Goal: Task Accomplishment & Management: Complete application form

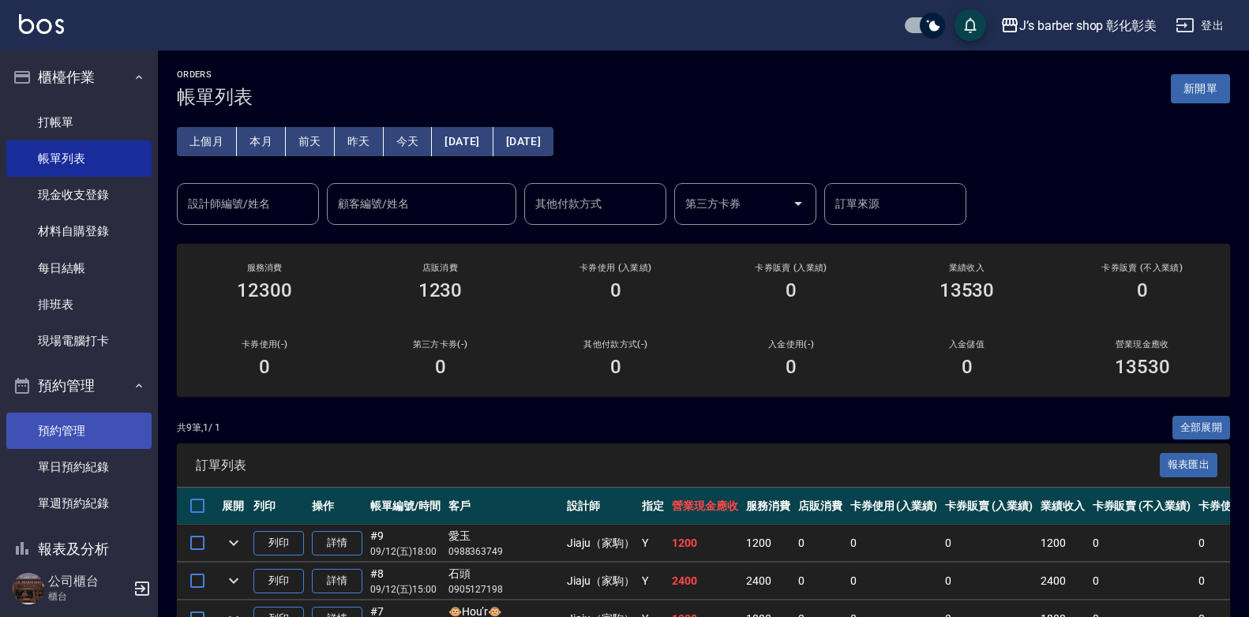
click at [54, 438] on link "預約管理" at bounding box center [78, 431] width 145 height 36
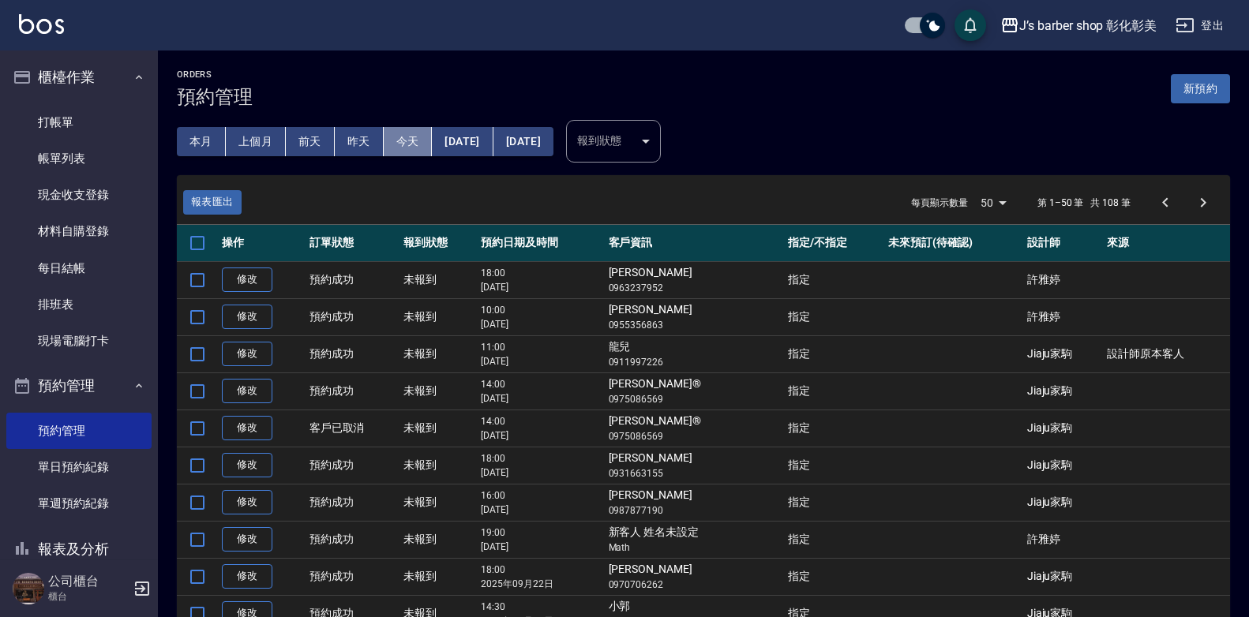
click at [423, 129] on button "今天" at bounding box center [408, 141] width 49 height 29
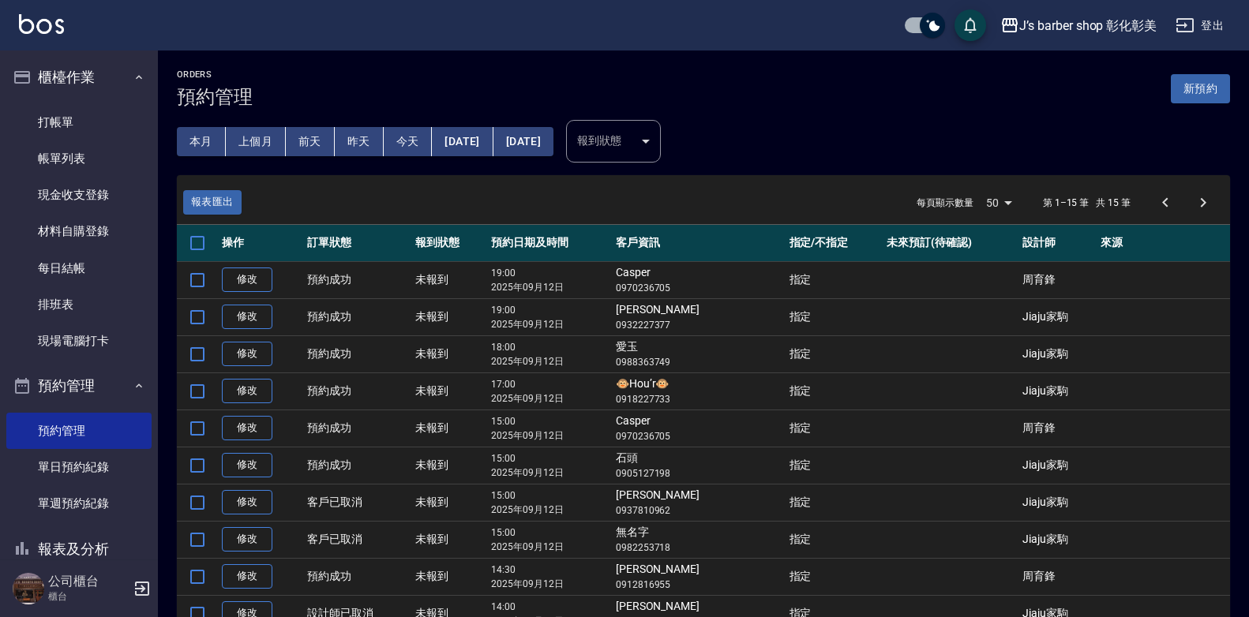
click at [464, 145] on button "[DATE]" at bounding box center [462, 141] width 61 height 29
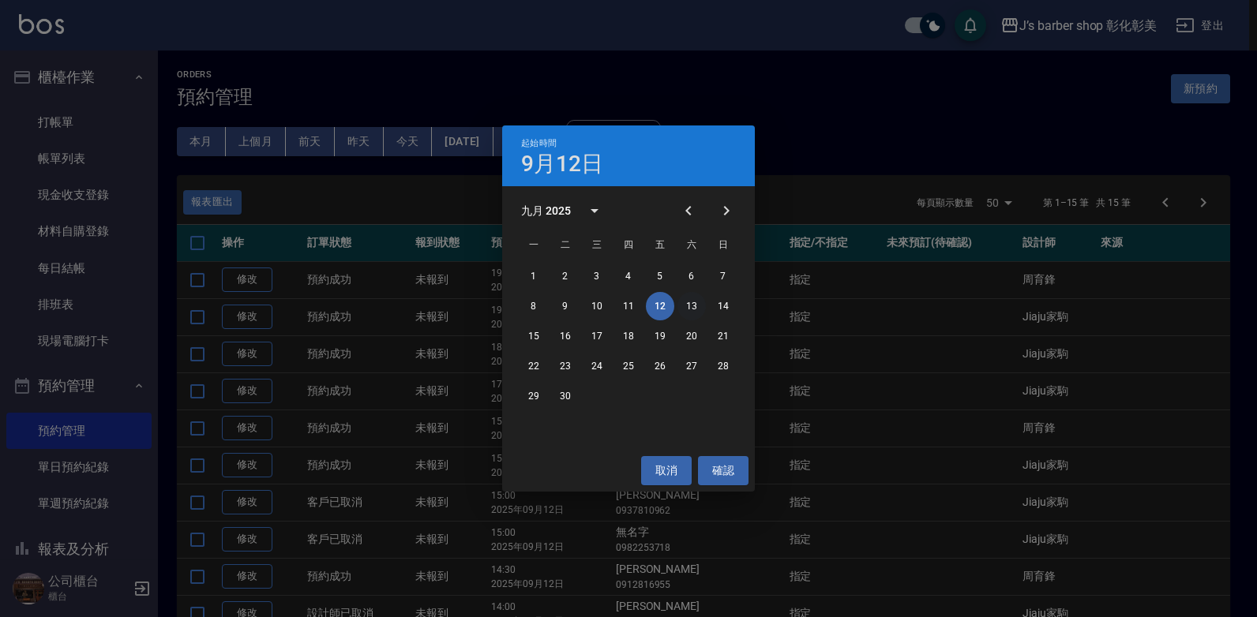
click at [688, 301] on button "13" at bounding box center [691, 306] width 28 height 28
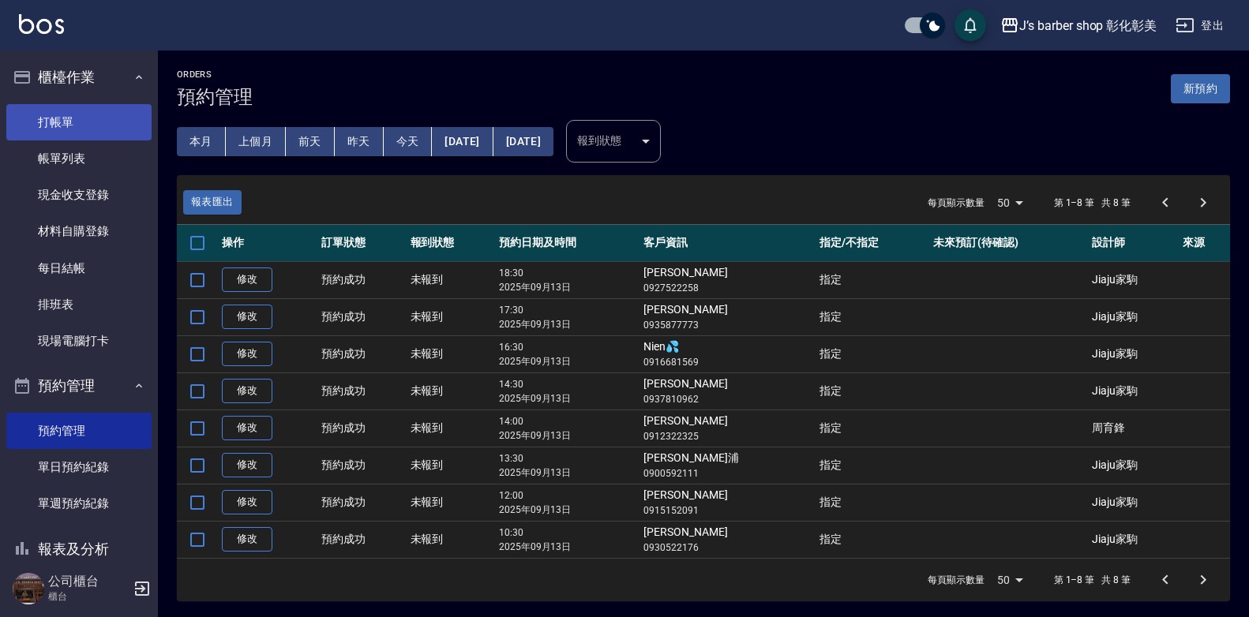
click at [30, 125] on link "打帳單" at bounding box center [78, 122] width 145 height 36
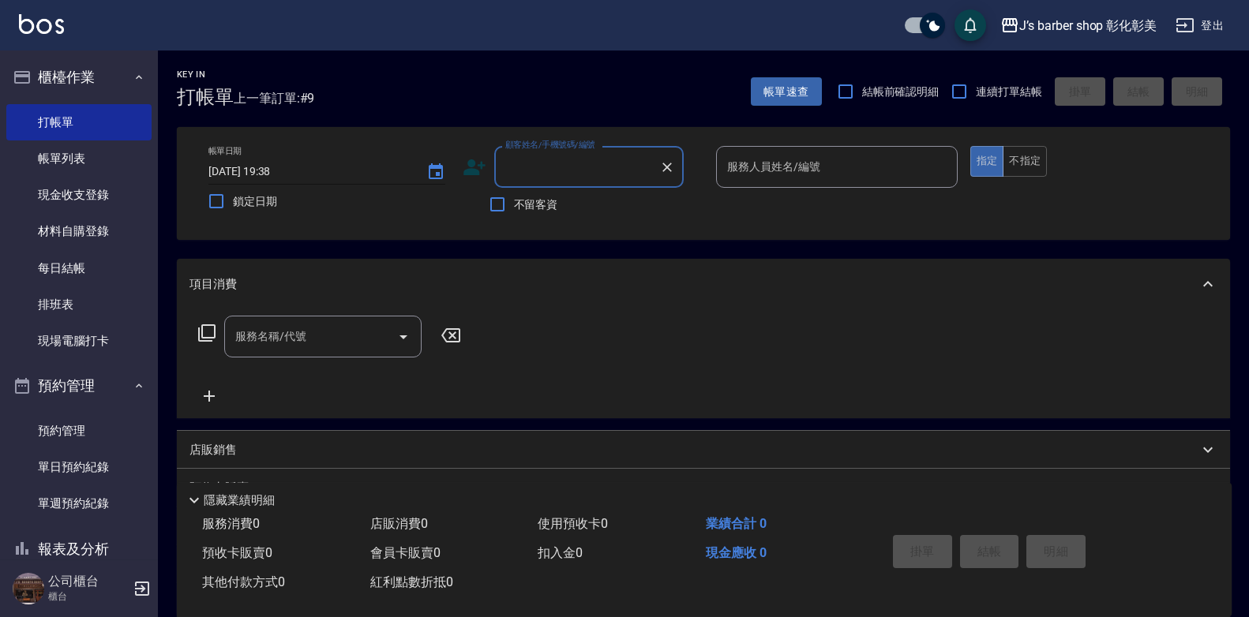
click at [289, 167] on input "[DATE] 19:38" at bounding box center [309, 172] width 202 height 26
type input "[DATE] 19:00"
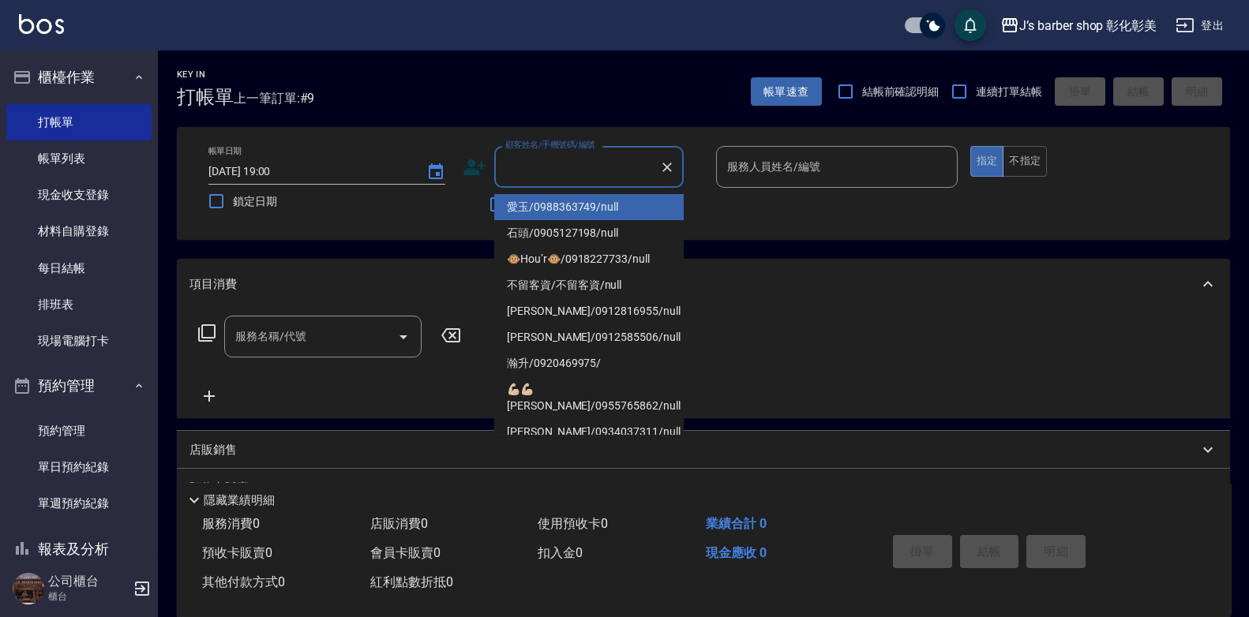
click at [584, 169] on input "顧客姓名/手機號碼/編號" at bounding box center [577, 167] width 152 height 28
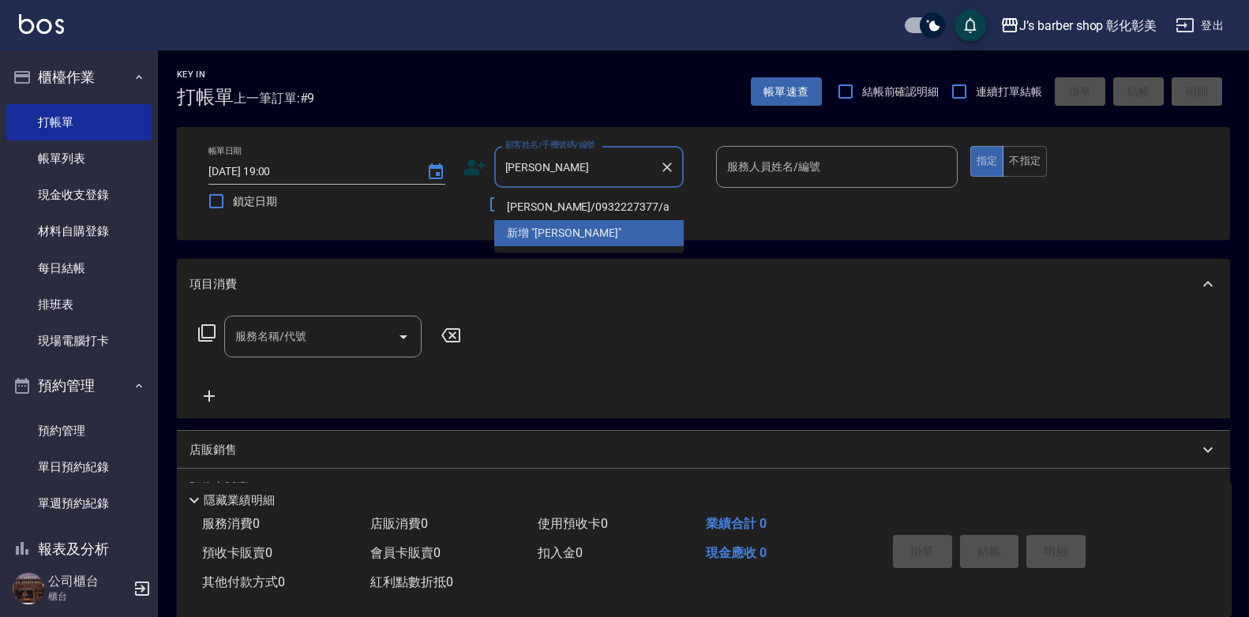
click at [609, 204] on li "[PERSON_NAME]/0932227377/a" at bounding box center [588, 207] width 189 height 26
type input "[PERSON_NAME]/0932227377/a"
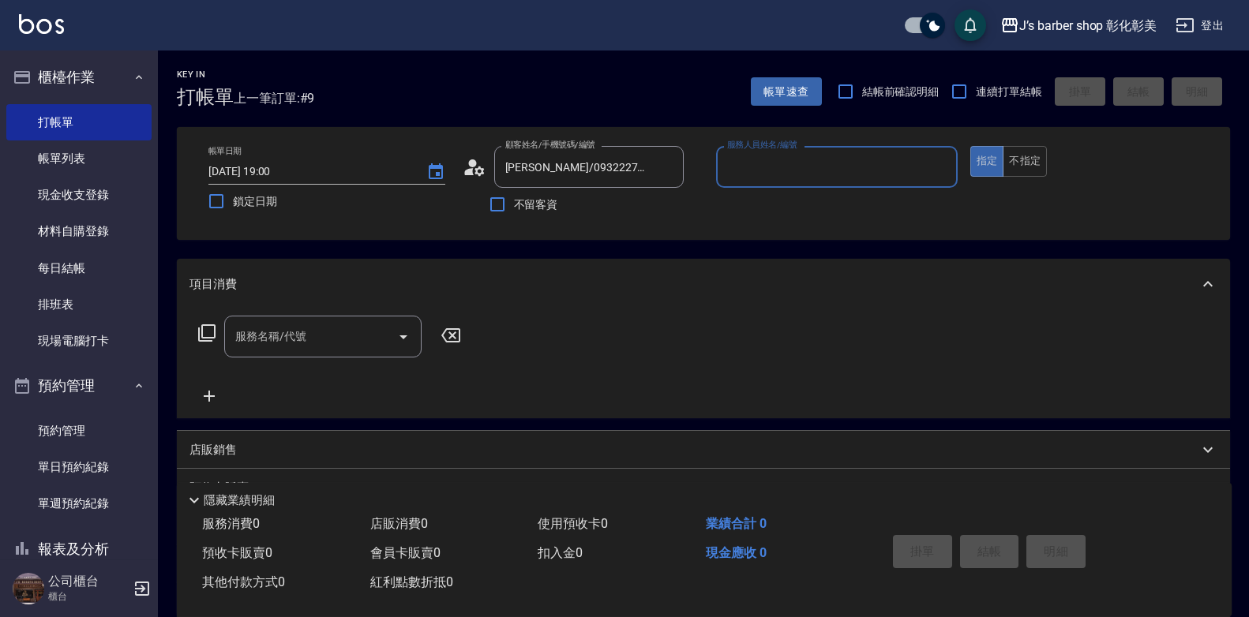
click at [726, 163] on input "服務人員姓名/編號" at bounding box center [836, 167] width 227 height 28
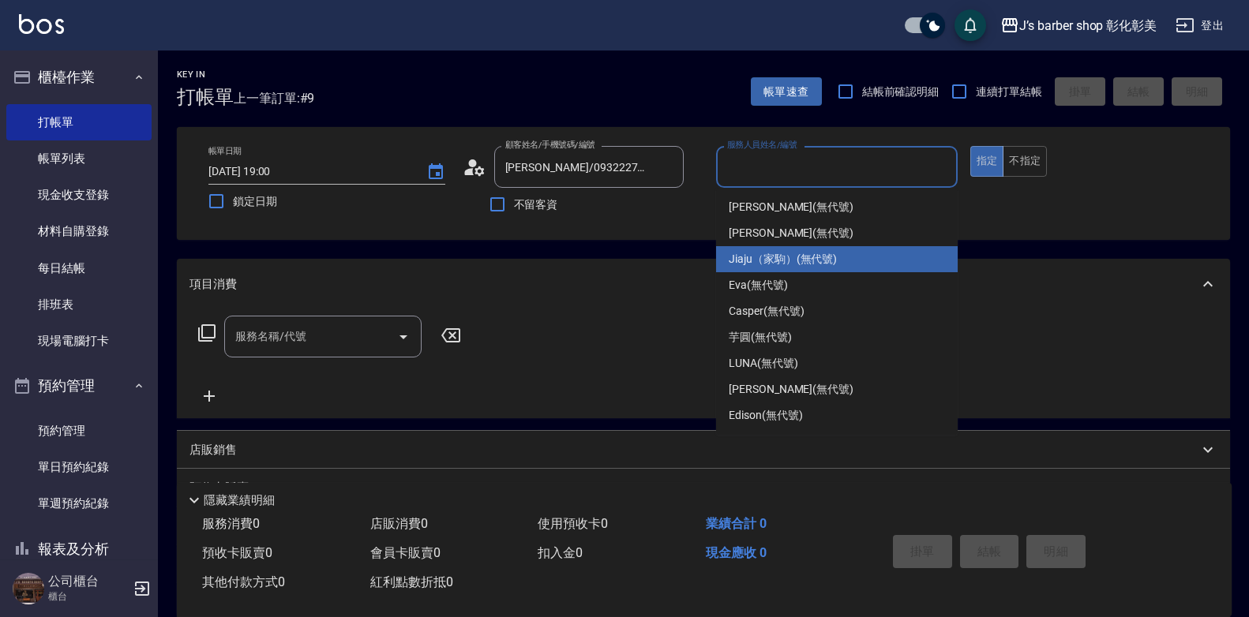
click at [770, 257] on span "Jiaju（家駒） (無代號)" at bounding box center [783, 259] width 108 height 17
type input "Jiaju（家駒）(無代號)"
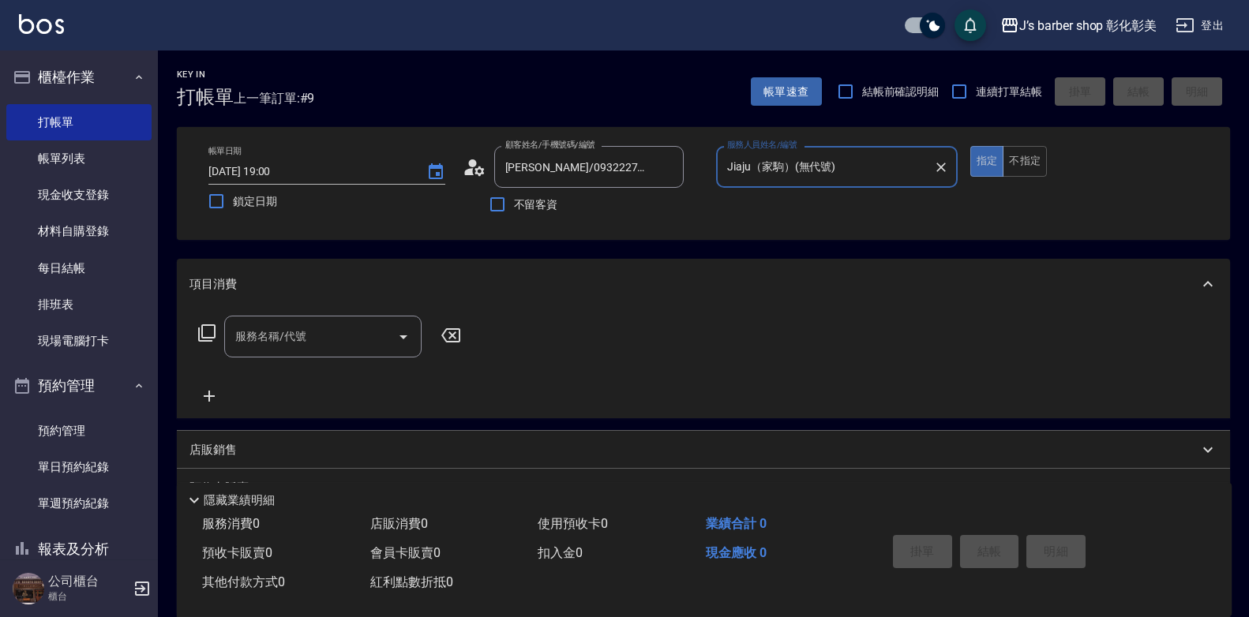
click at [287, 344] on div "服務名稱/代號 服務名稱/代號" at bounding box center [322, 337] width 197 height 42
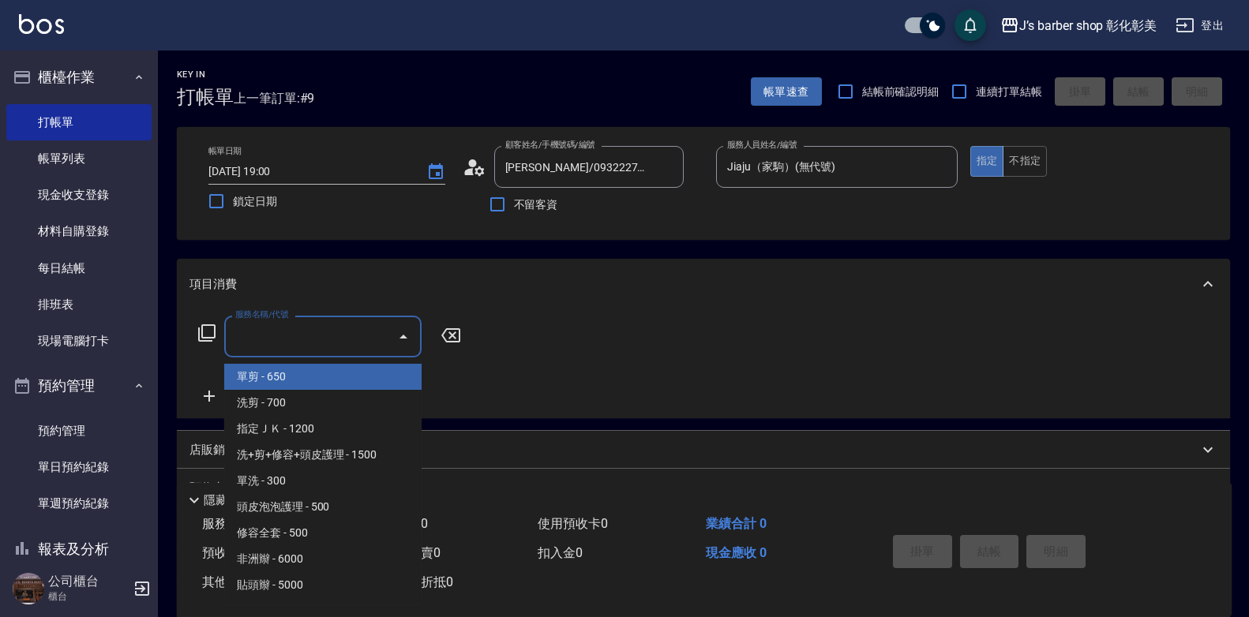
click at [287, 344] on div "服務名稱/代號 服務名稱/代號" at bounding box center [322, 337] width 197 height 42
click at [287, 344] on input "服務名稱/代號" at bounding box center [310, 337] width 159 height 28
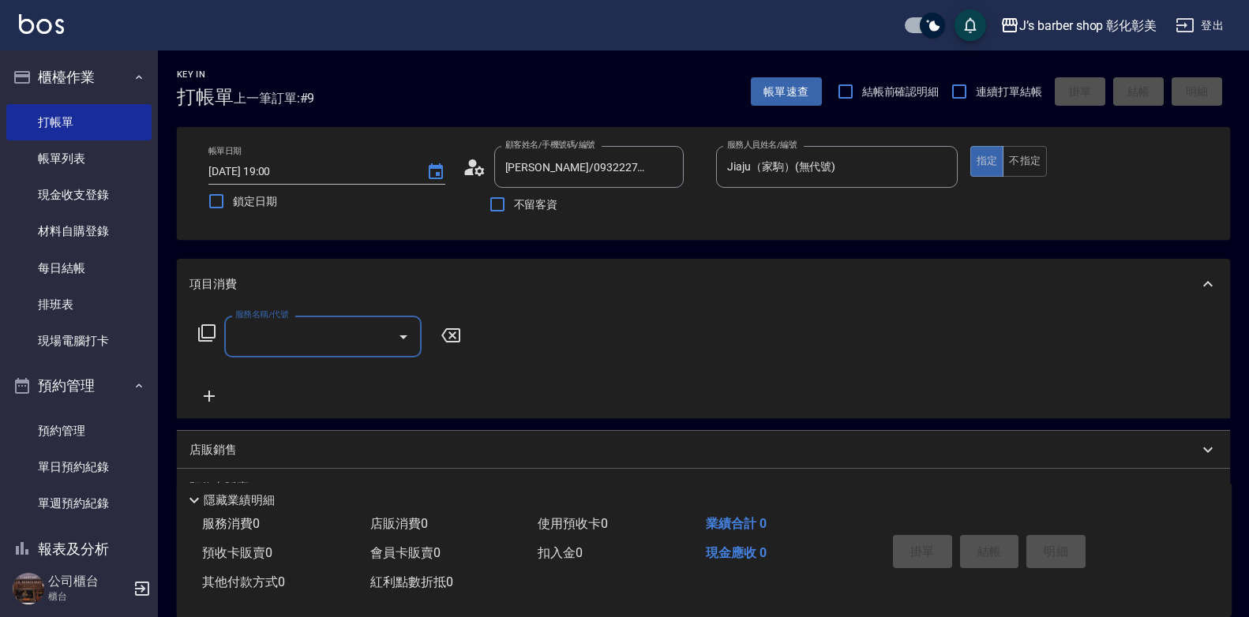
click at [287, 344] on input "服務名稱/代號" at bounding box center [310, 337] width 159 height 28
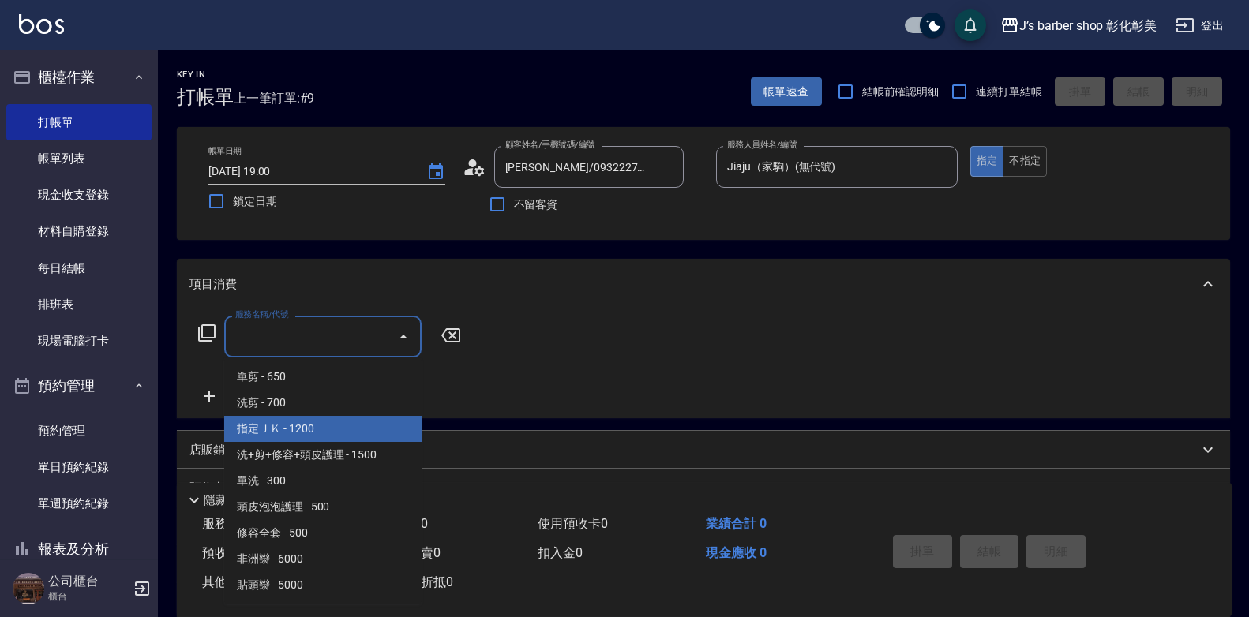
click at [328, 432] on span "指定ＪＫ - 1200" at bounding box center [322, 429] width 197 height 26
type input "指定ＪＫ(102)"
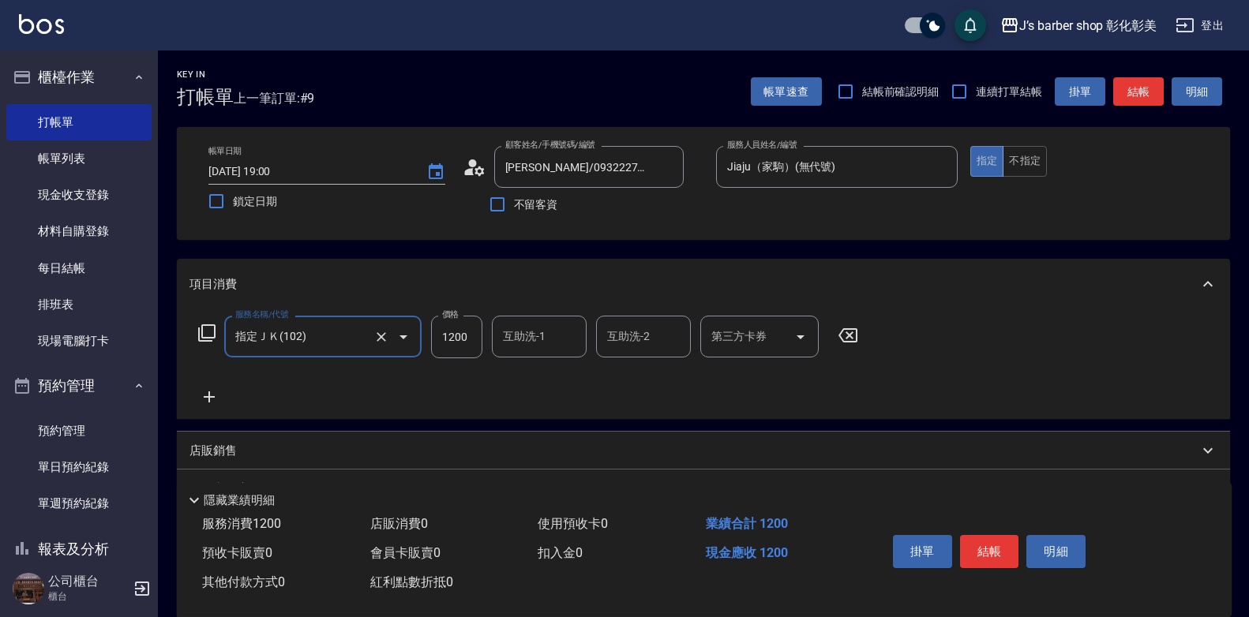
click at [515, 335] on div "互助洗-1 互助洗-1" at bounding box center [539, 337] width 95 height 42
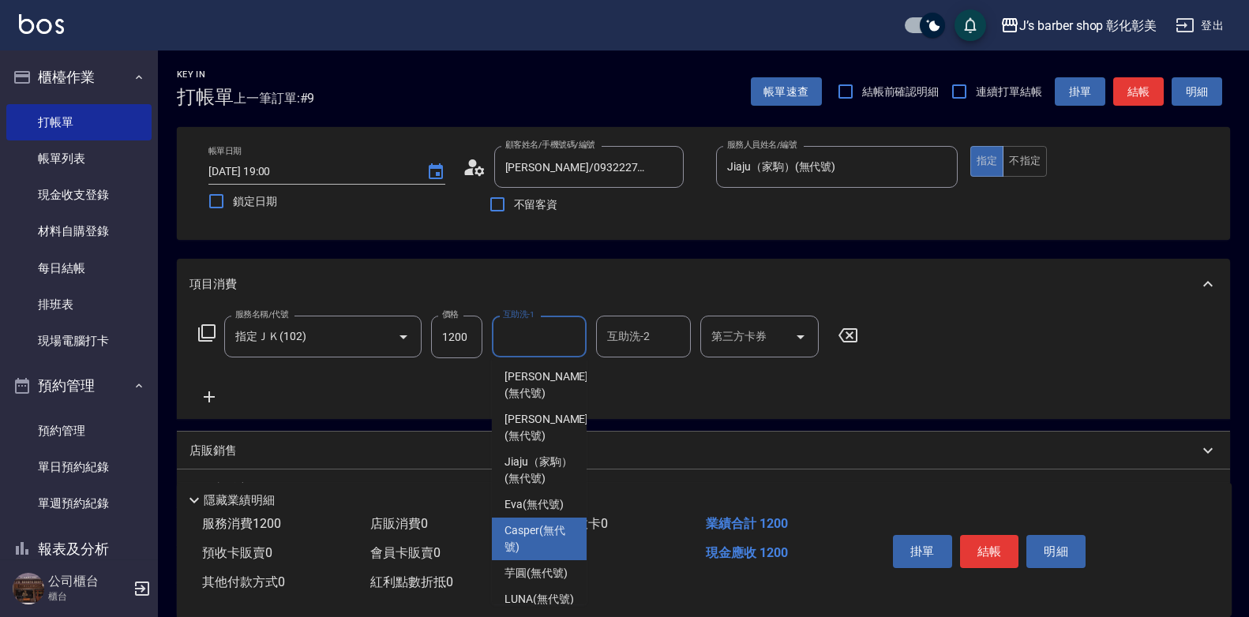
click at [509, 540] on span "Casper (無代號)" at bounding box center [538, 539] width 69 height 33
type input "Casper(無代號)"
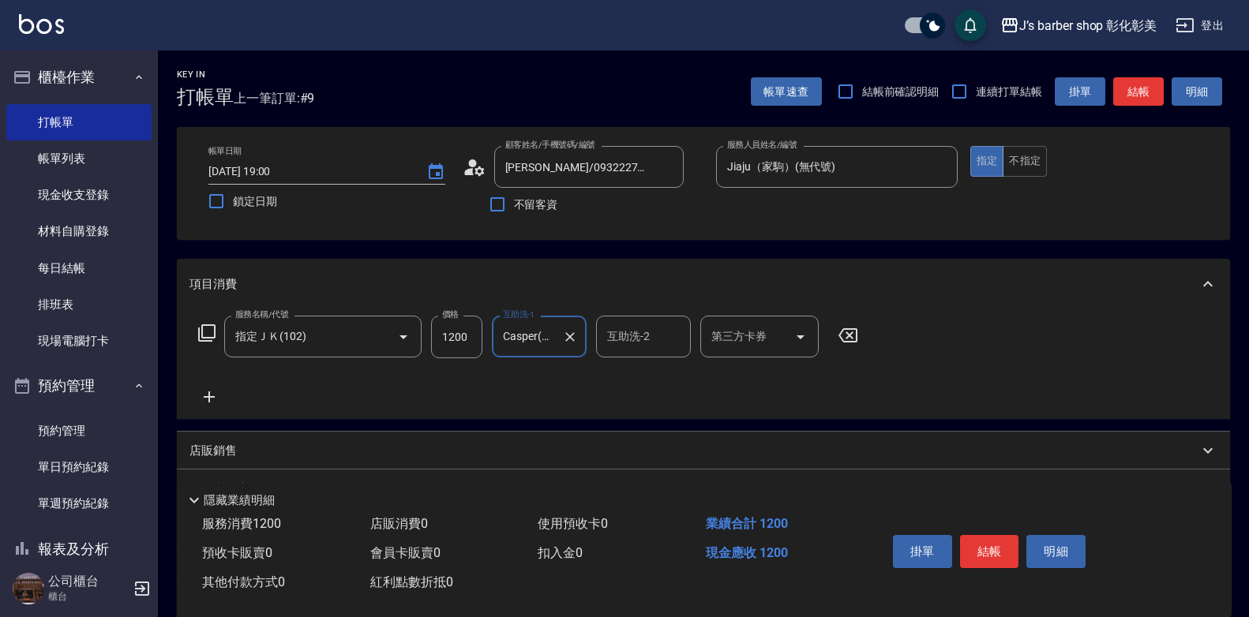
click at [980, 544] on button "結帳" at bounding box center [989, 551] width 59 height 33
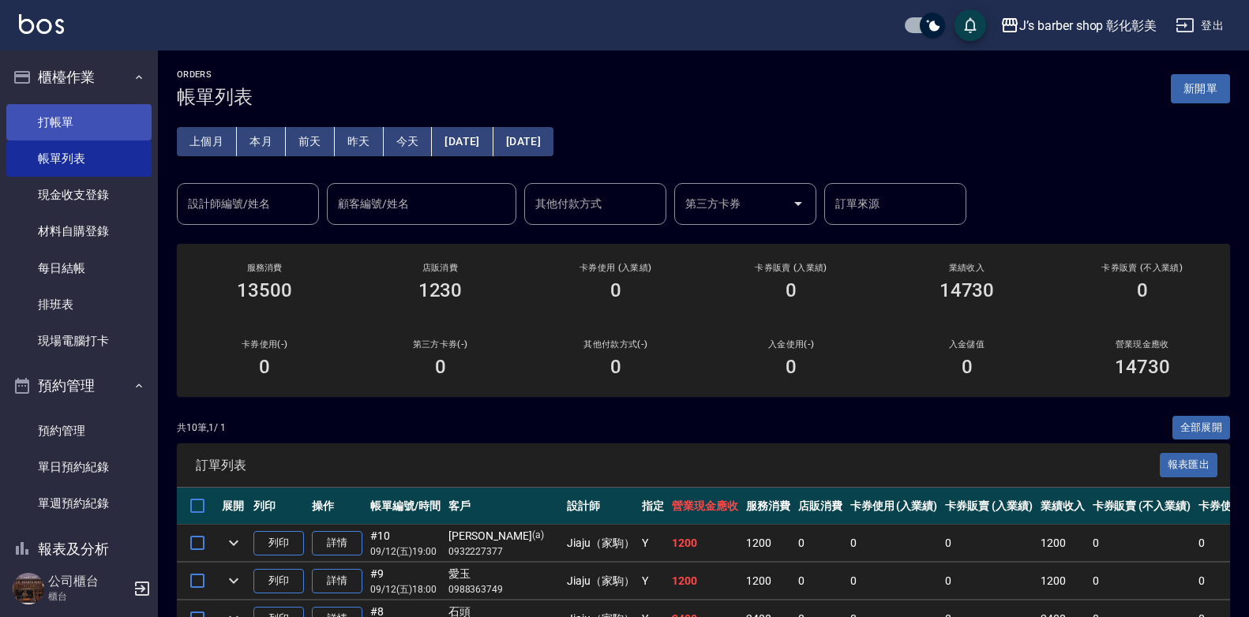
click at [106, 126] on link "打帳單" at bounding box center [78, 122] width 145 height 36
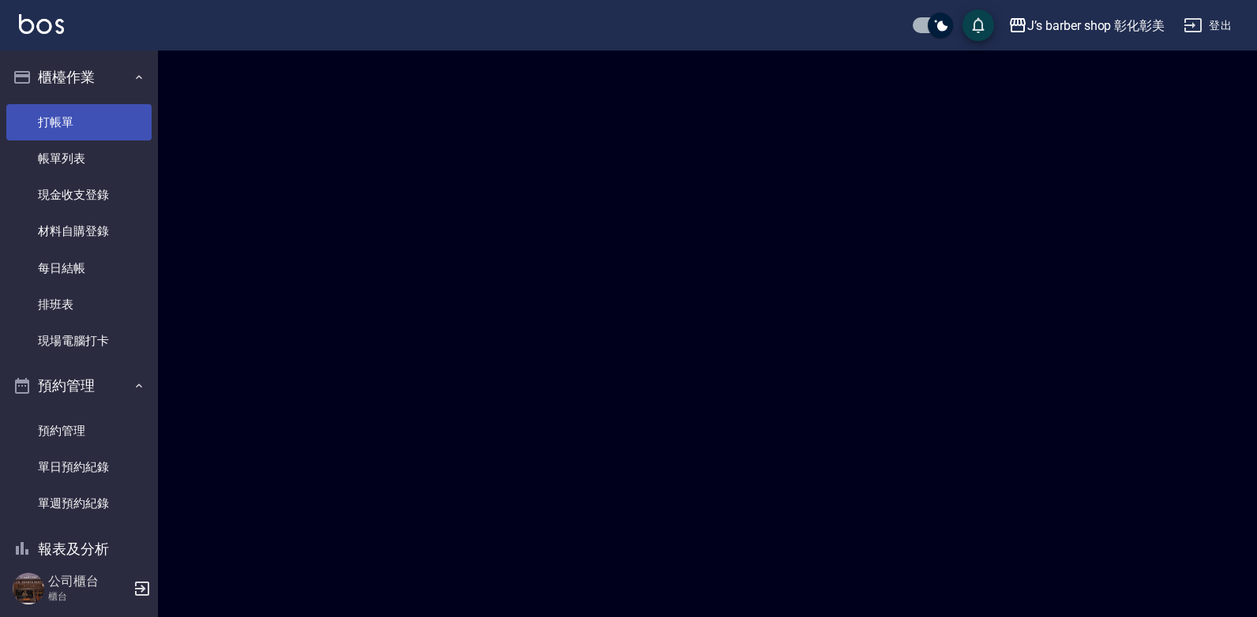
click at [106, 126] on link "打帳單" at bounding box center [78, 122] width 145 height 36
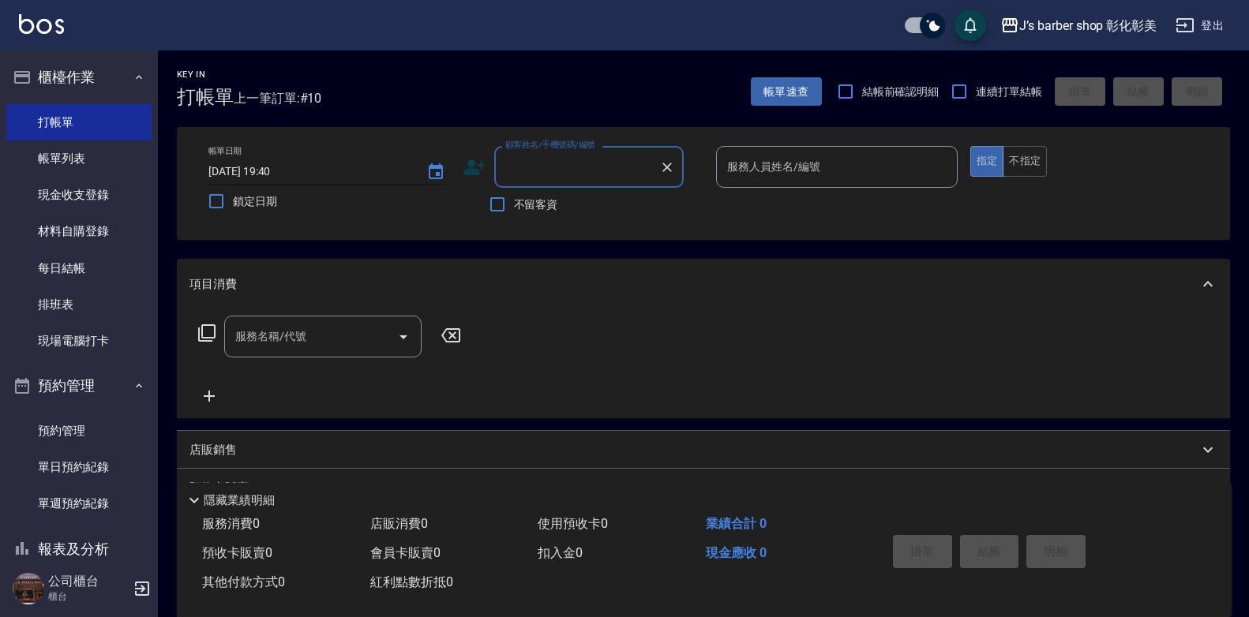
click at [277, 169] on input "[DATE] 19:40" at bounding box center [309, 172] width 202 height 26
type input "[DATE] 20:00"
click at [568, 169] on input "顧客姓名/手機號碼/編號" at bounding box center [577, 167] width 152 height 28
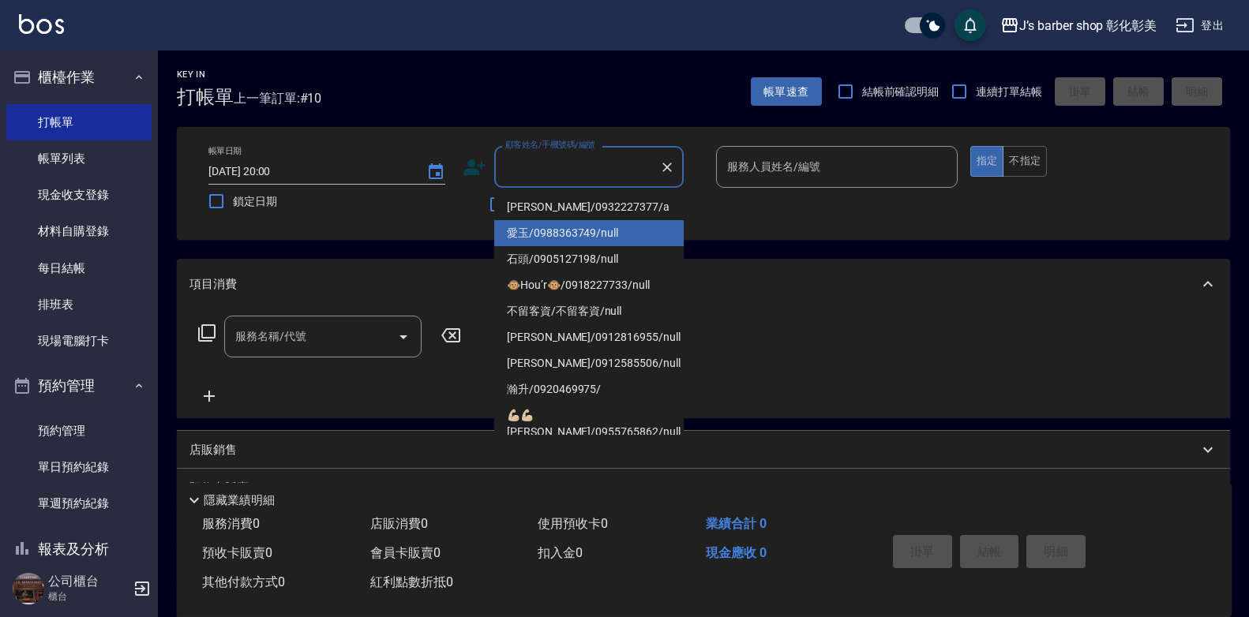
click at [445, 240] on div "帳單日期 [DATE] 20:00 鎖定日期 顧客姓名/手機號碼/編號 顧客姓名/手機號碼/編號 不留客資 服務人員姓名/編號 服務人員姓名/編號 指定 不指定" at bounding box center [703, 183] width 1053 height 113
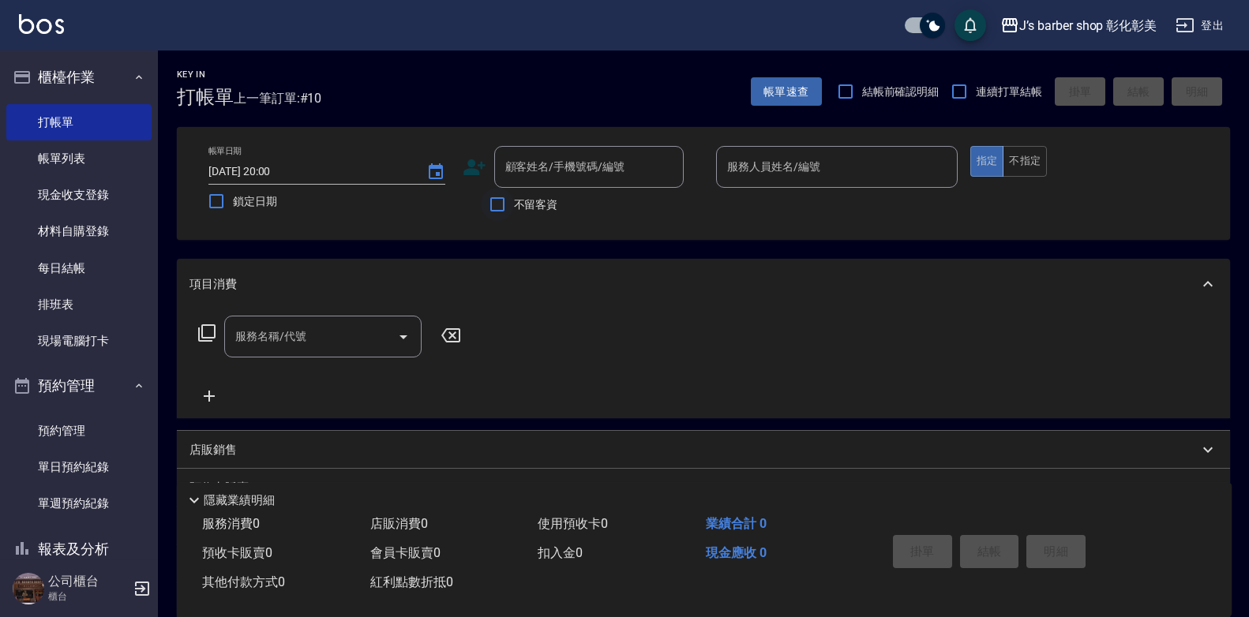
click at [497, 204] on input "不留客資" at bounding box center [497, 204] width 33 height 33
checkbox input "true"
click at [779, 172] on input "服務人員姓名/編號" at bounding box center [836, 167] width 227 height 28
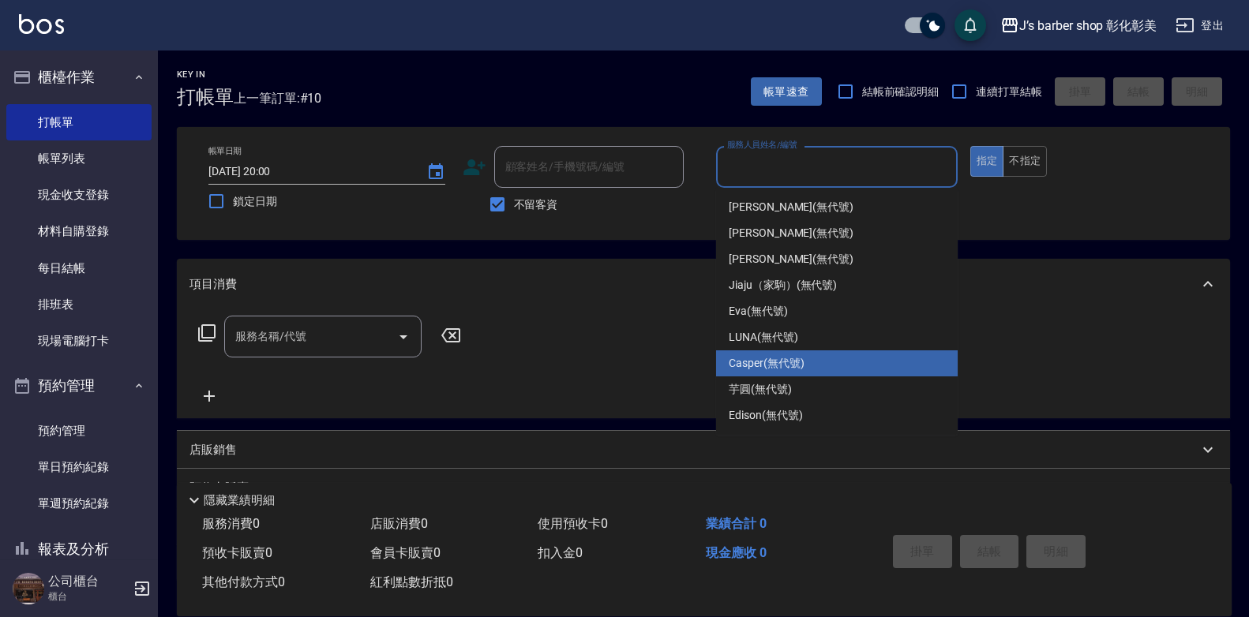
click at [865, 360] on div "Casper (無代號)" at bounding box center [837, 364] width 242 height 26
type input "Casper(無代號)"
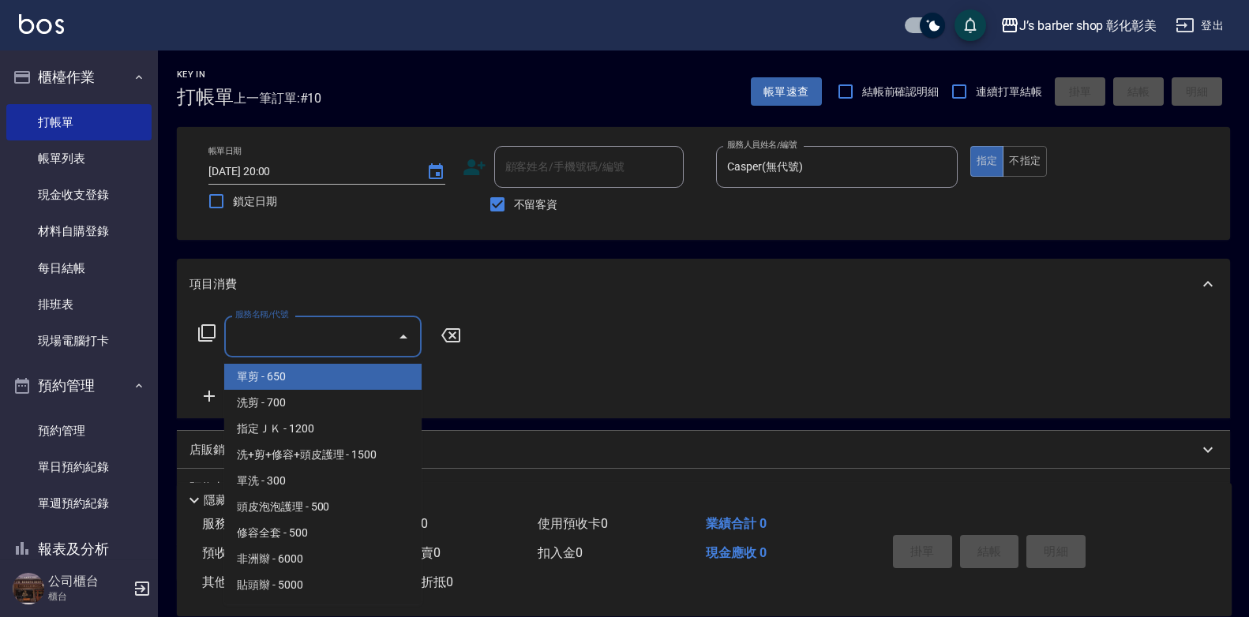
click at [306, 349] on input "服務名稱/代號" at bounding box center [310, 337] width 159 height 28
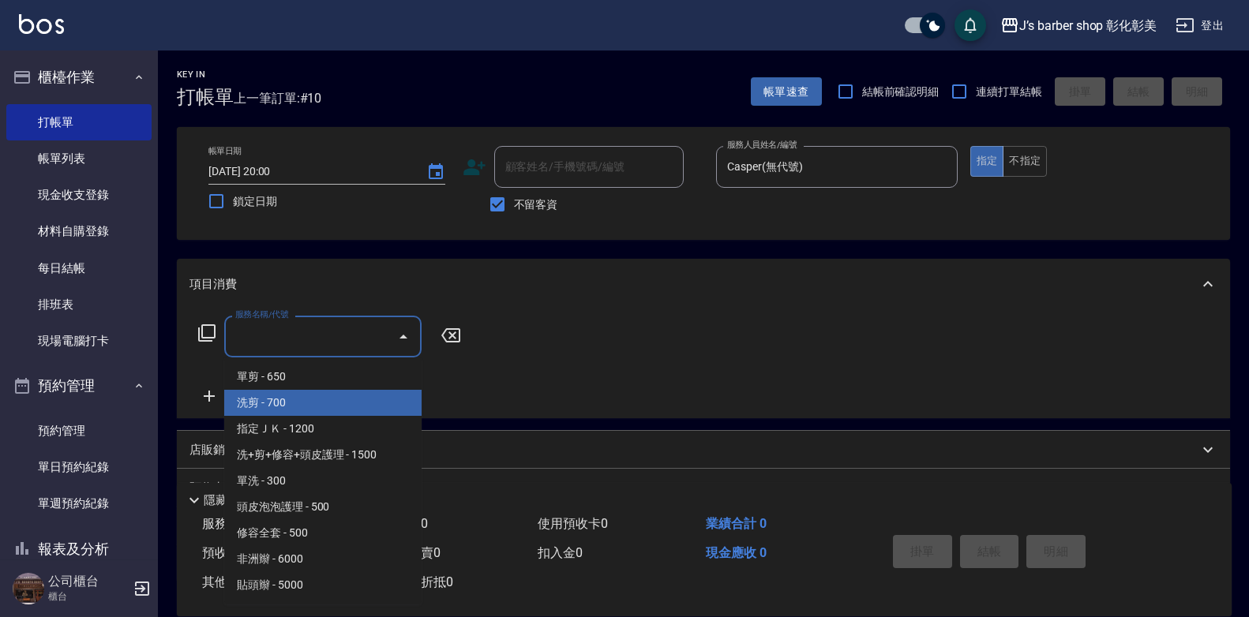
click at [311, 406] on span "洗剪 - 700" at bounding box center [322, 403] width 197 height 26
type input "洗剪(101)"
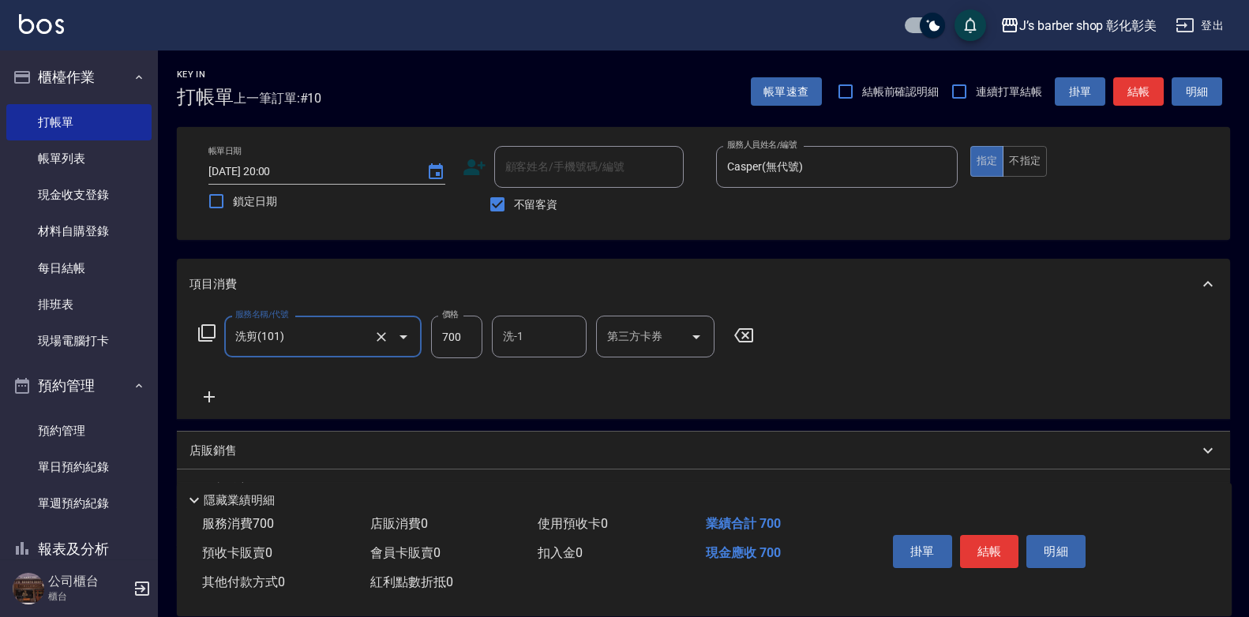
click at [449, 335] on input "700" at bounding box center [456, 337] width 51 height 43
click at [579, 278] on div "項目消費" at bounding box center [693, 284] width 1009 height 17
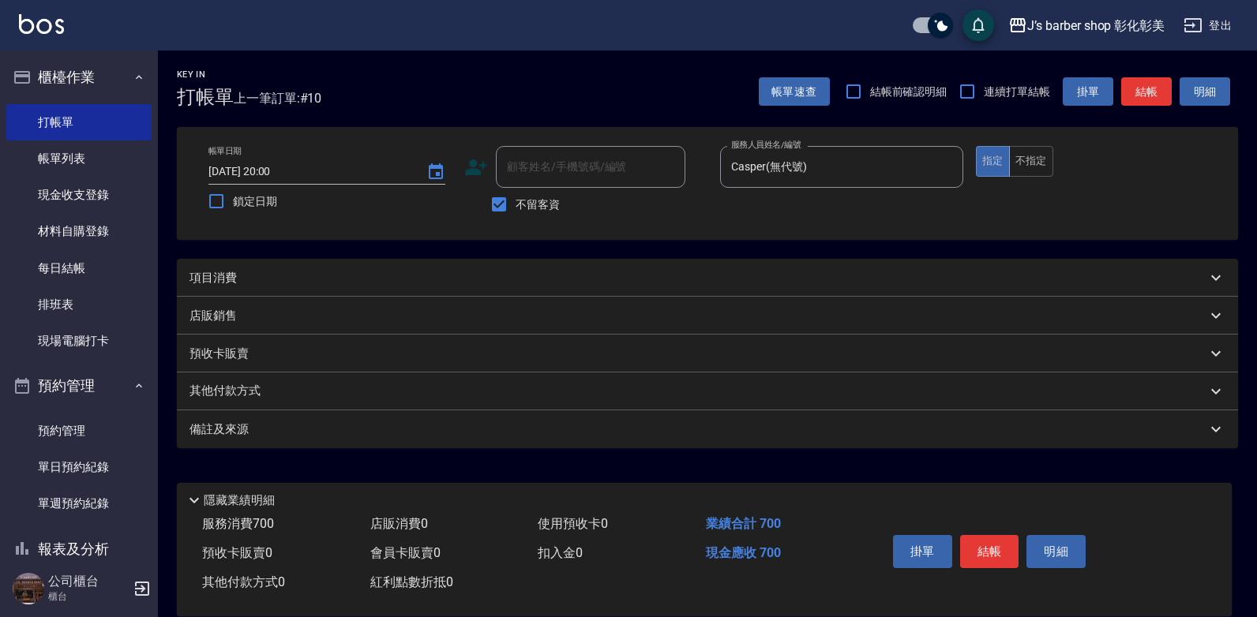
click at [590, 275] on div "項目消費" at bounding box center [697, 278] width 1017 height 17
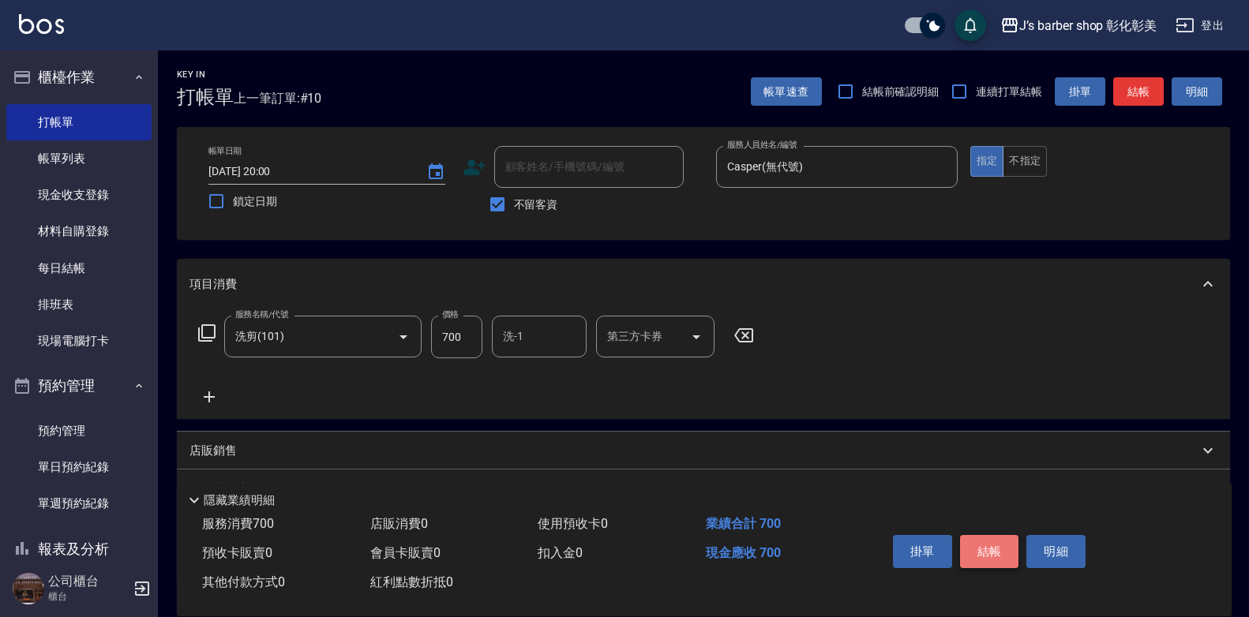
click at [981, 541] on button "結帳" at bounding box center [989, 551] width 59 height 33
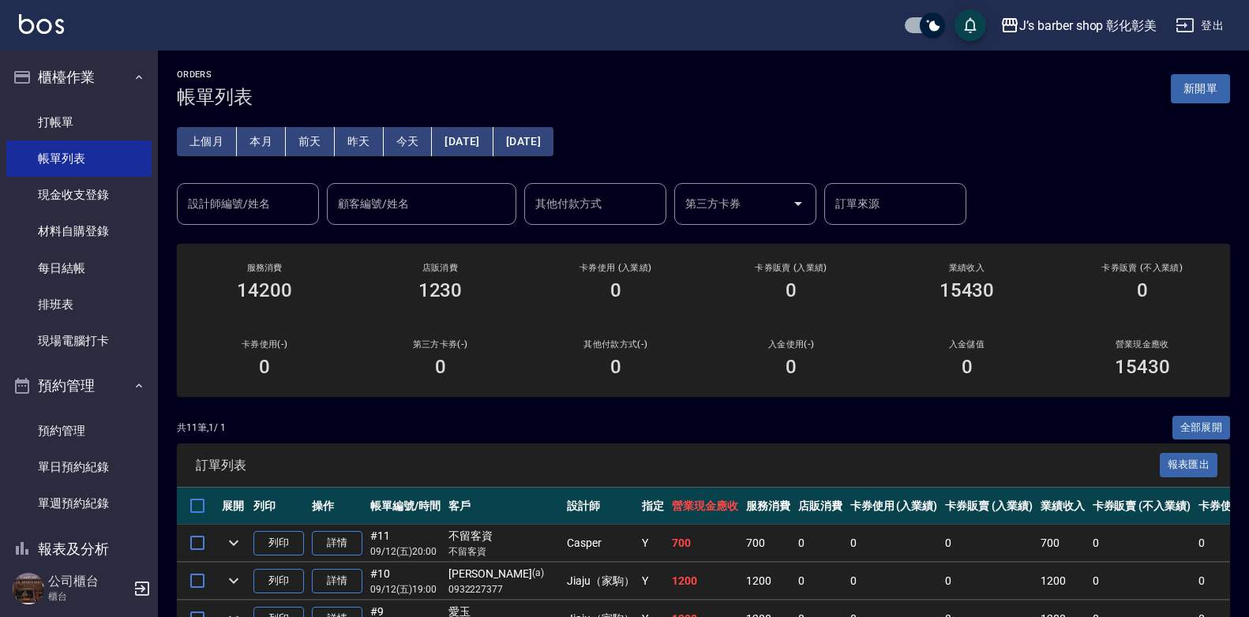
click at [258, 137] on button "本月" at bounding box center [261, 141] width 49 height 29
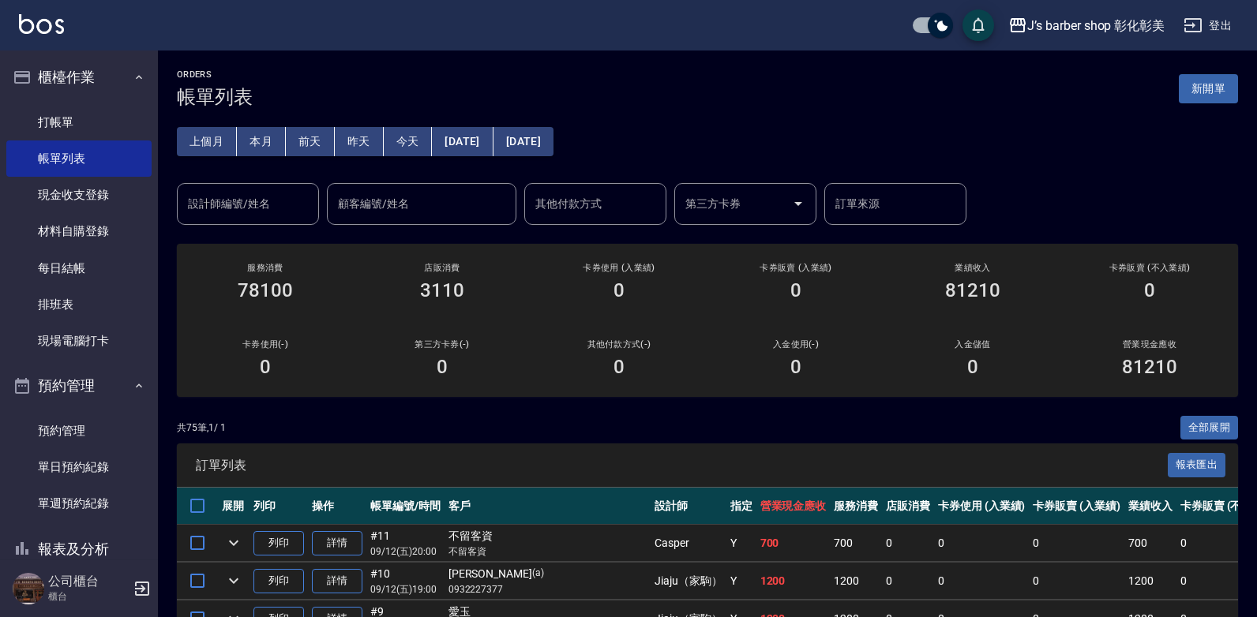
click at [406, 134] on button "今天" at bounding box center [408, 141] width 49 height 29
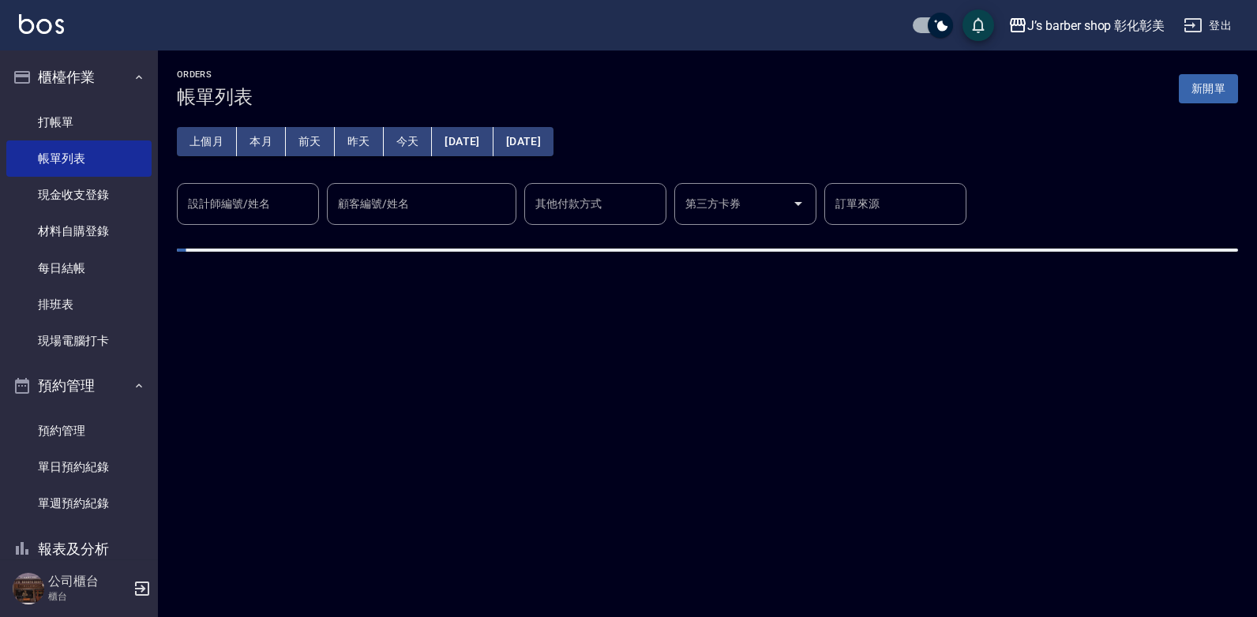
click at [406, 134] on button "今天" at bounding box center [408, 141] width 49 height 29
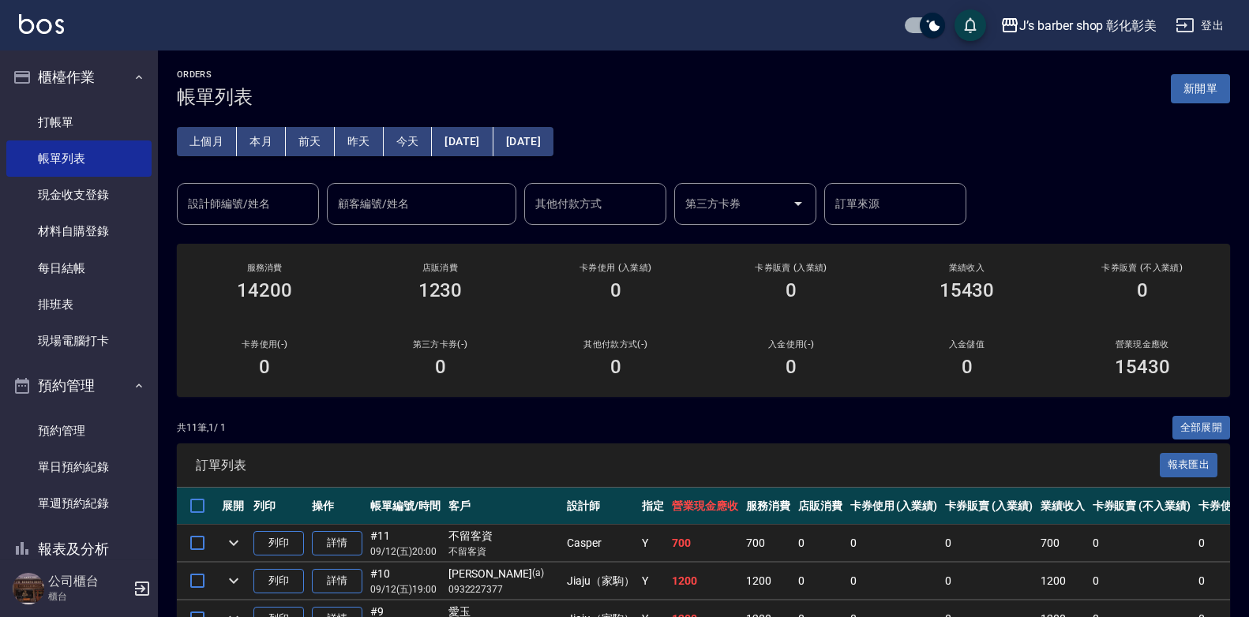
click at [246, 206] on div "設計師編號/姓名 設計師編號/姓名" at bounding box center [248, 204] width 142 height 42
click at [246, 206] on input "設計師編號/姓名" at bounding box center [248, 204] width 128 height 28
click at [246, 208] on input "設計師編號/姓名" at bounding box center [248, 204] width 128 height 28
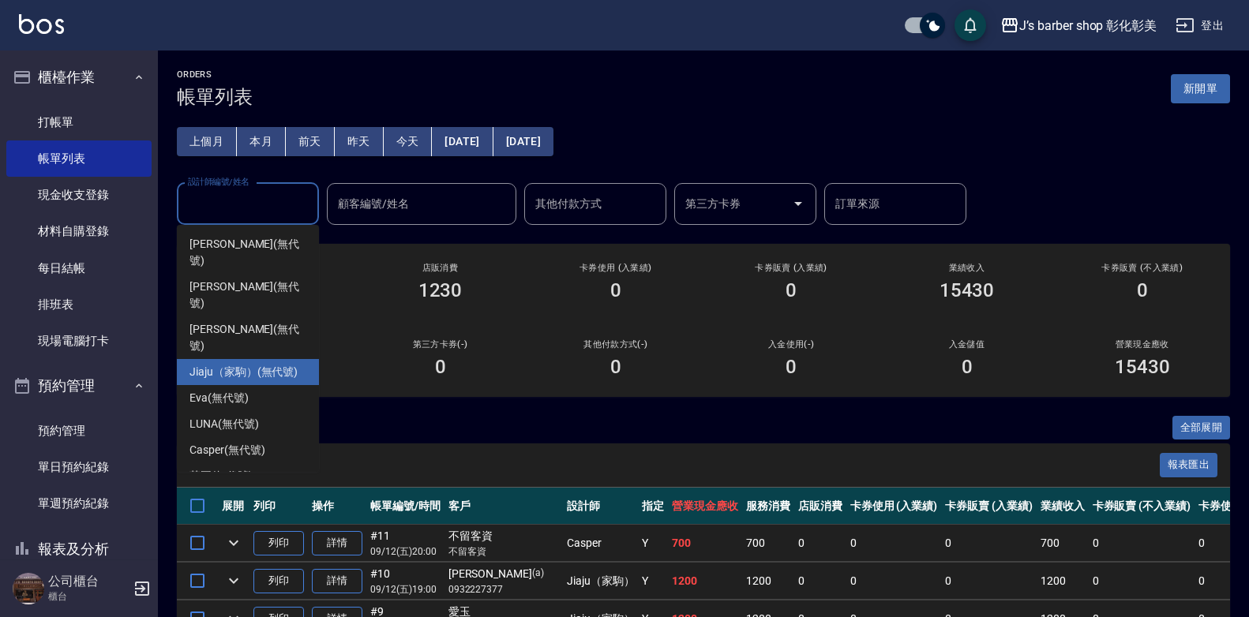
click at [271, 364] on span "Jiaju（家駒） (無代號)" at bounding box center [243, 372] width 108 height 17
type input "Jiaju（家駒）(無代號)"
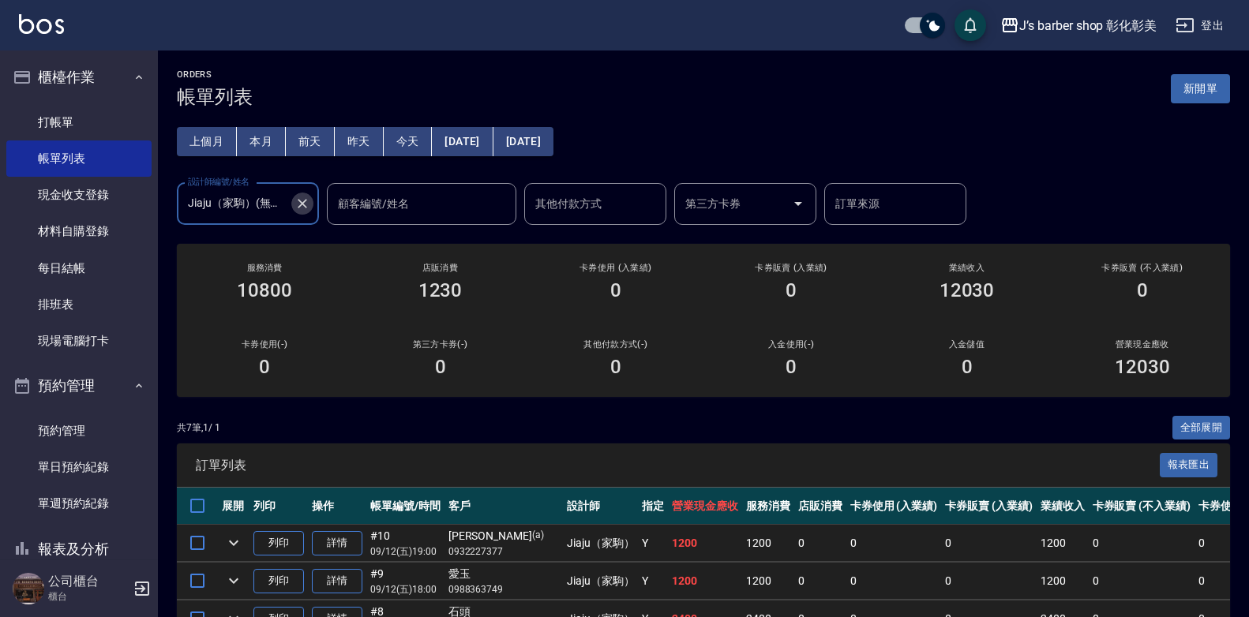
click at [298, 198] on icon "Clear" at bounding box center [302, 204] width 16 height 16
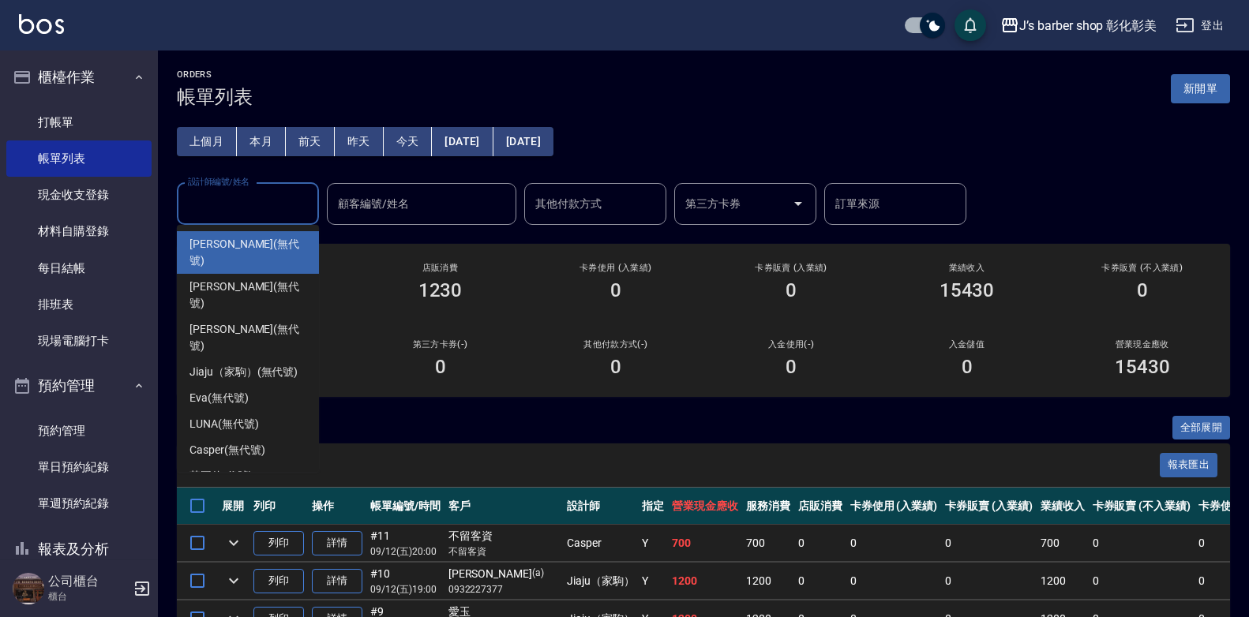
click at [279, 201] on input "設計師編號/姓名" at bounding box center [248, 204] width 128 height 28
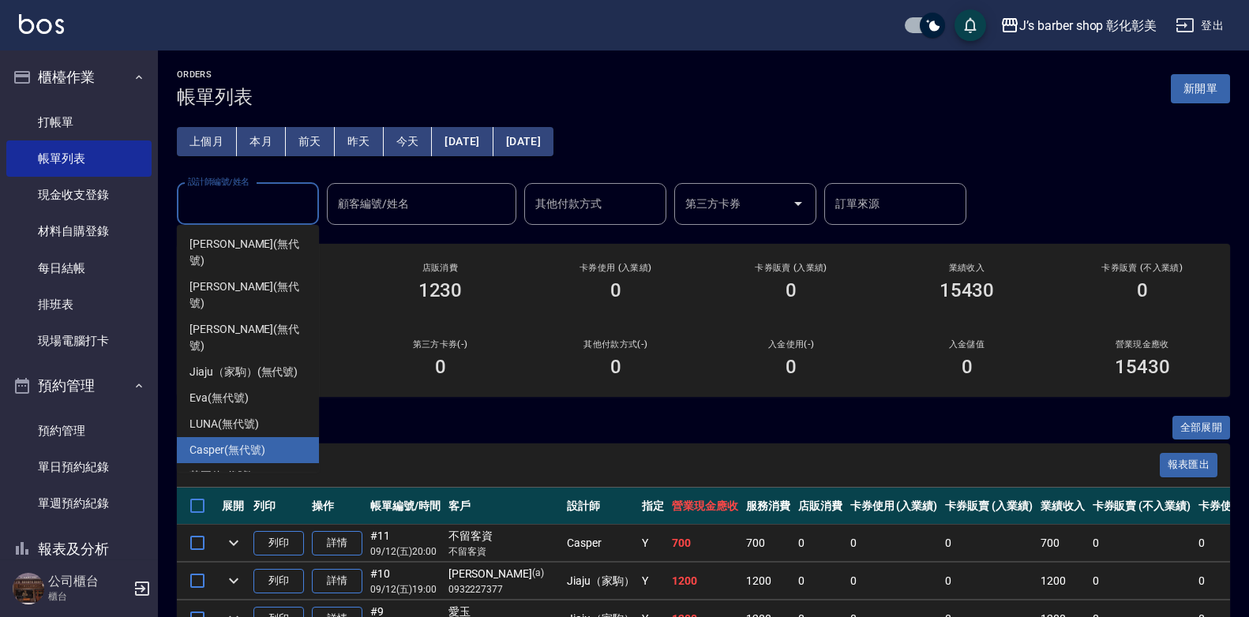
click at [235, 442] on span "Casper (無代號)" at bounding box center [226, 450] width 75 height 17
type input "Casper(無代號)"
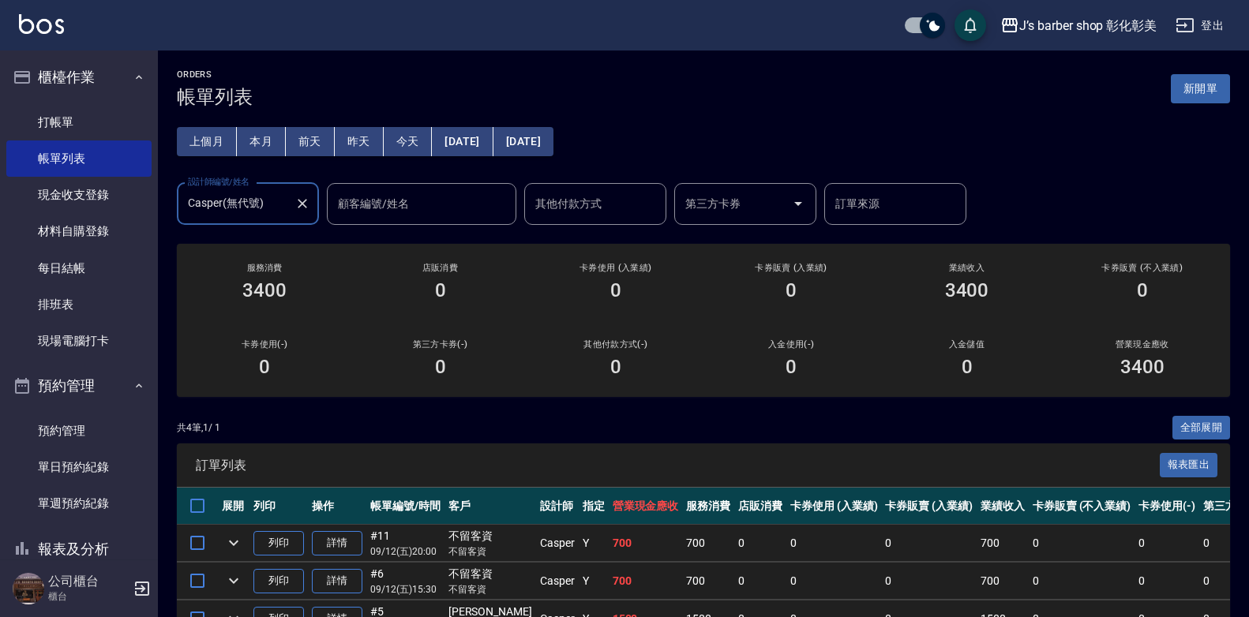
click at [302, 202] on icon "Clear" at bounding box center [302, 203] width 9 height 9
